Goal: Find specific page/section: Find specific page/section

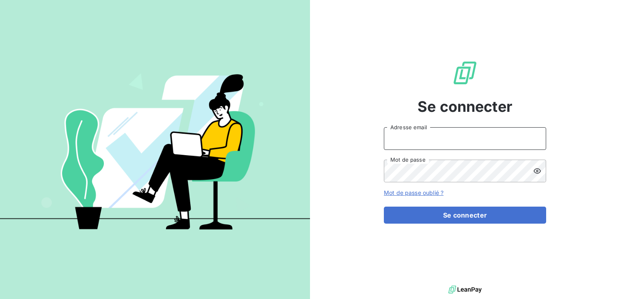
click at [462, 147] on input "Adresse email" at bounding box center [465, 138] width 162 height 23
type input "[EMAIL_ADDRESS][DOMAIN_NAME]"
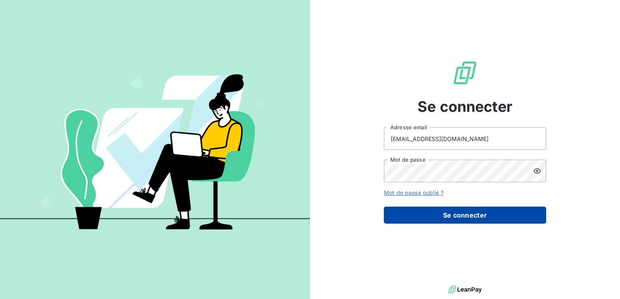
click at [456, 215] on button "Se connecter" at bounding box center [465, 215] width 162 height 17
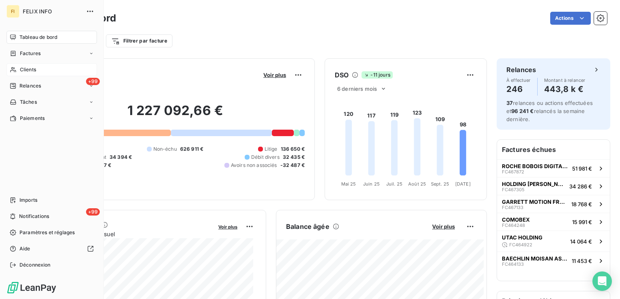
click at [33, 67] on span "Clients" at bounding box center [28, 69] width 16 height 7
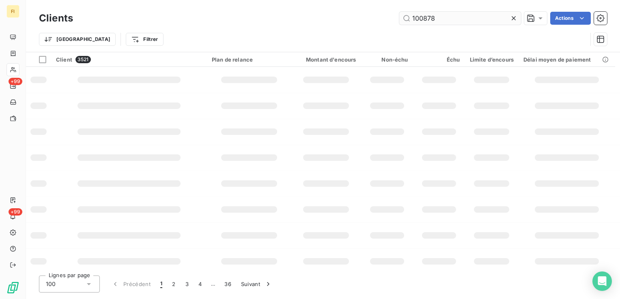
type input "100878"
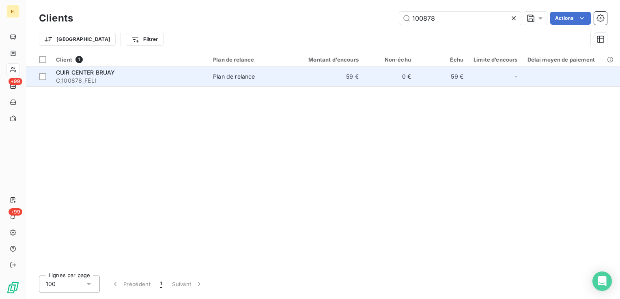
click at [436, 76] on td "59 €" at bounding box center [442, 76] width 52 height 19
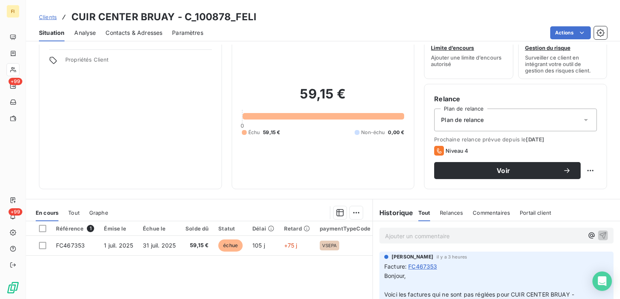
scroll to position [81, 0]
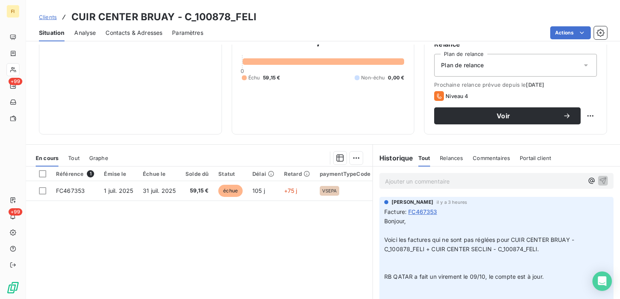
click at [45, 18] on span "Clients" at bounding box center [48, 17] width 18 height 6
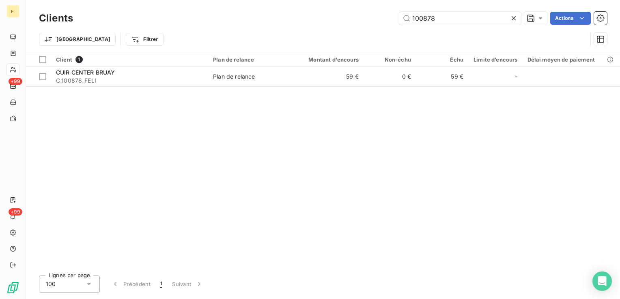
drag, startPoint x: 433, startPoint y: 18, endPoint x: 383, endPoint y: 21, distance: 50.4
click at [383, 21] on div "100878 Actions" at bounding box center [345, 18] width 524 height 13
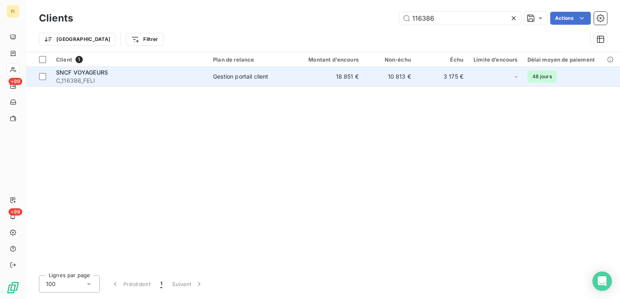
type input "116386"
click at [387, 77] on td "10 813 €" at bounding box center [389, 76] width 52 height 19
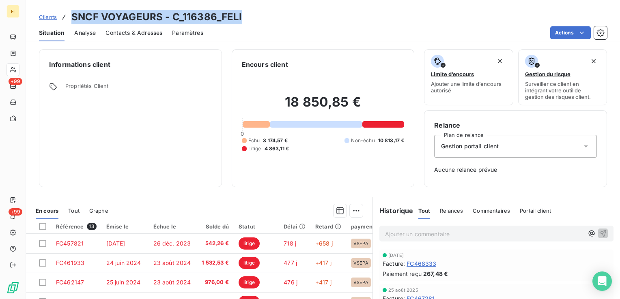
drag, startPoint x: 248, startPoint y: 17, endPoint x: 74, endPoint y: 16, distance: 174.4
click at [74, 16] on div "Clients SNCF VOYAGEURS - C_116386_FELI" at bounding box center [323, 17] width 594 height 15
copy h3 "SNCF VOYAGEURS - C_116386_FELI"
click at [49, 16] on span "Clients" at bounding box center [48, 17] width 18 height 6
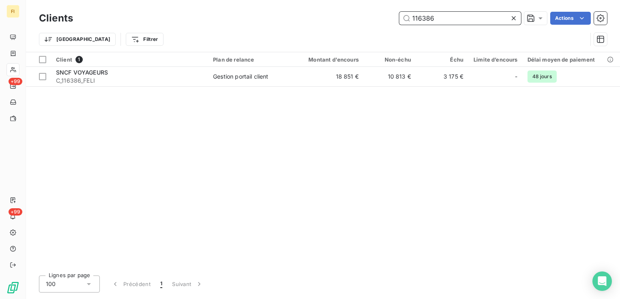
drag, startPoint x: 458, startPoint y: 14, endPoint x: 299, endPoint y: 13, distance: 158.2
click at [334, 12] on div "116386 Actions" at bounding box center [345, 18] width 524 height 13
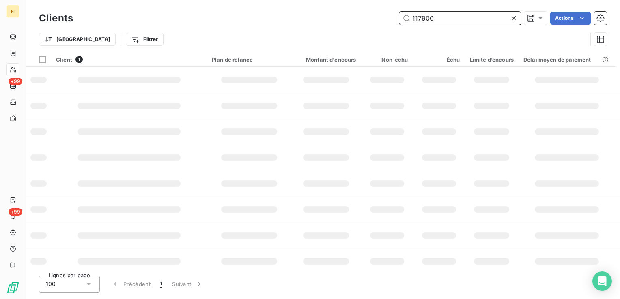
type input "117900"
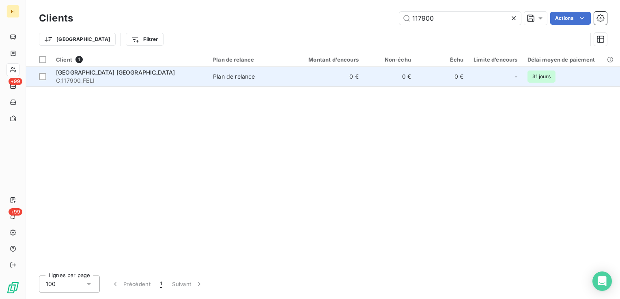
click at [257, 78] on span "Plan de relance" at bounding box center [250, 77] width 75 height 8
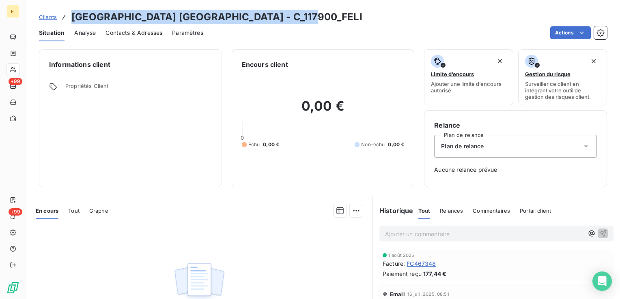
drag, startPoint x: 323, startPoint y: 14, endPoint x: 71, endPoint y: 16, distance: 251.5
click at [71, 16] on div "Clients [GEOGRAPHIC_DATA] [GEOGRAPHIC_DATA] - C_117900_FELI" at bounding box center [323, 17] width 594 height 15
copy h3 "[GEOGRAPHIC_DATA] [GEOGRAPHIC_DATA] - C_117900_FELI"
